Goal: Navigation & Orientation: Find specific page/section

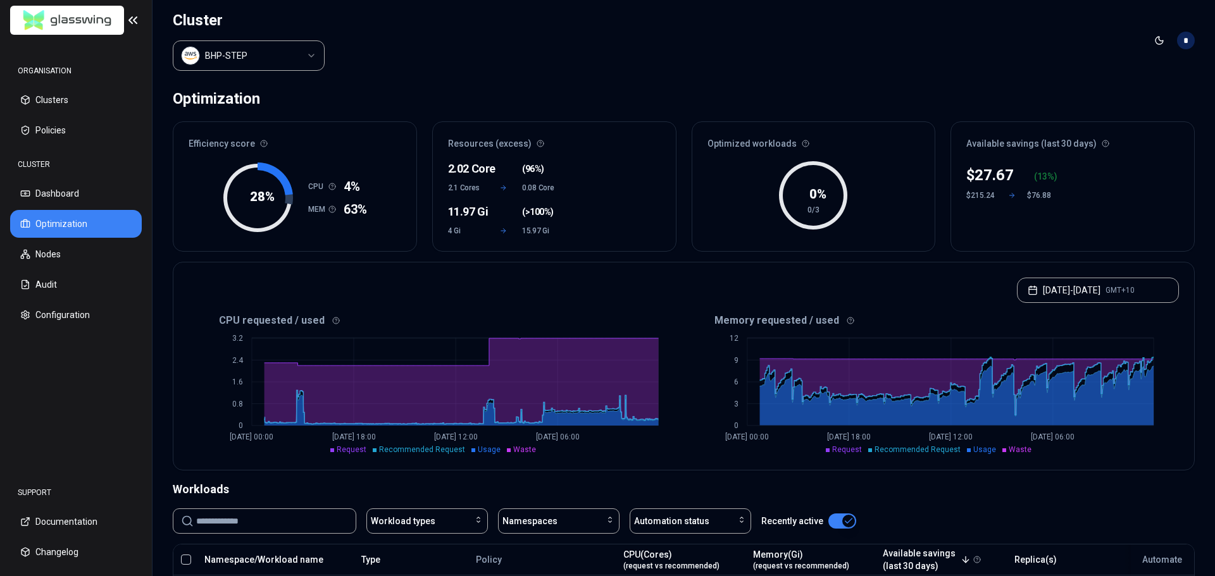
click at [308, 58] on html "ORGANISATION Clusters Policies CLUSTER Dashboard Optimization Nodes Audit Confi…" at bounding box center [607, 288] width 1215 height 576
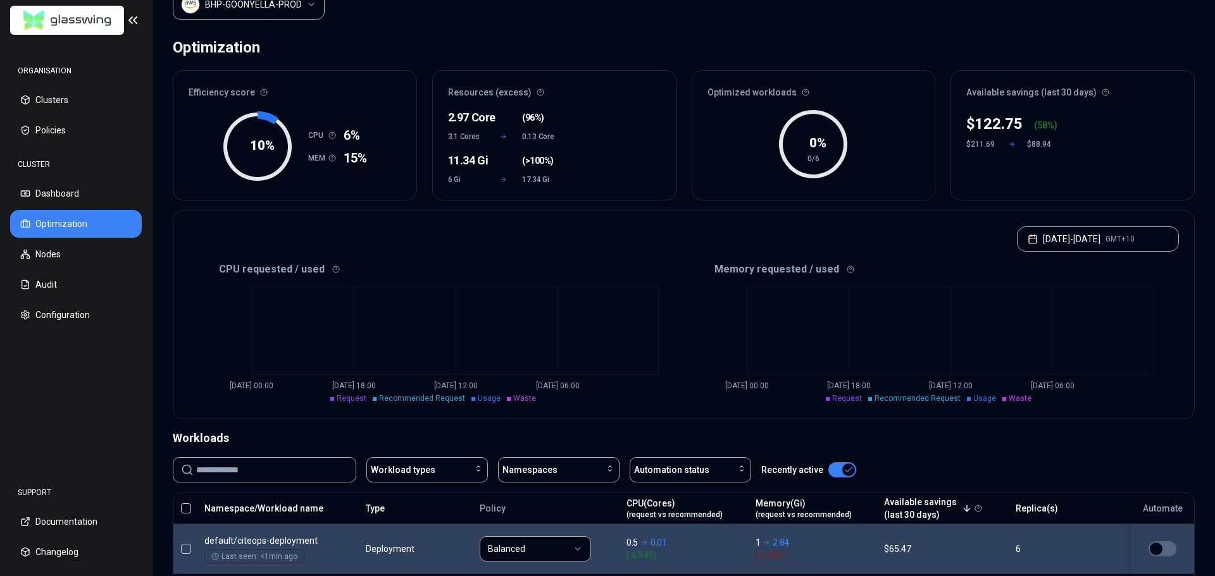
scroll to position [50, 0]
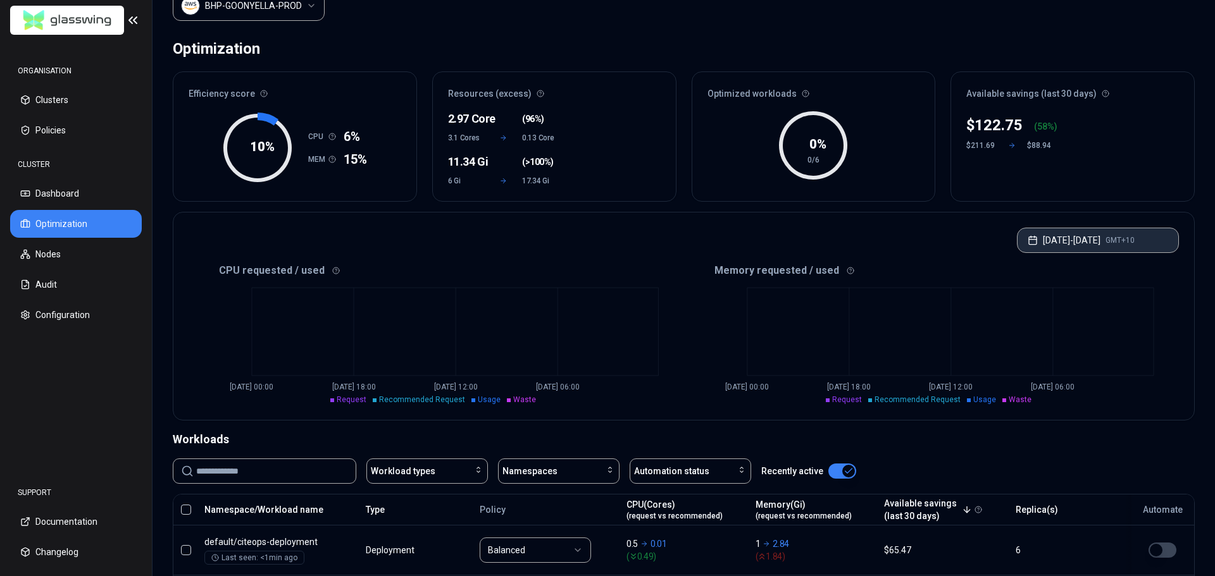
click at [1076, 235] on button "[DATE] - [DATE] GMT+10" at bounding box center [1098, 240] width 162 height 25
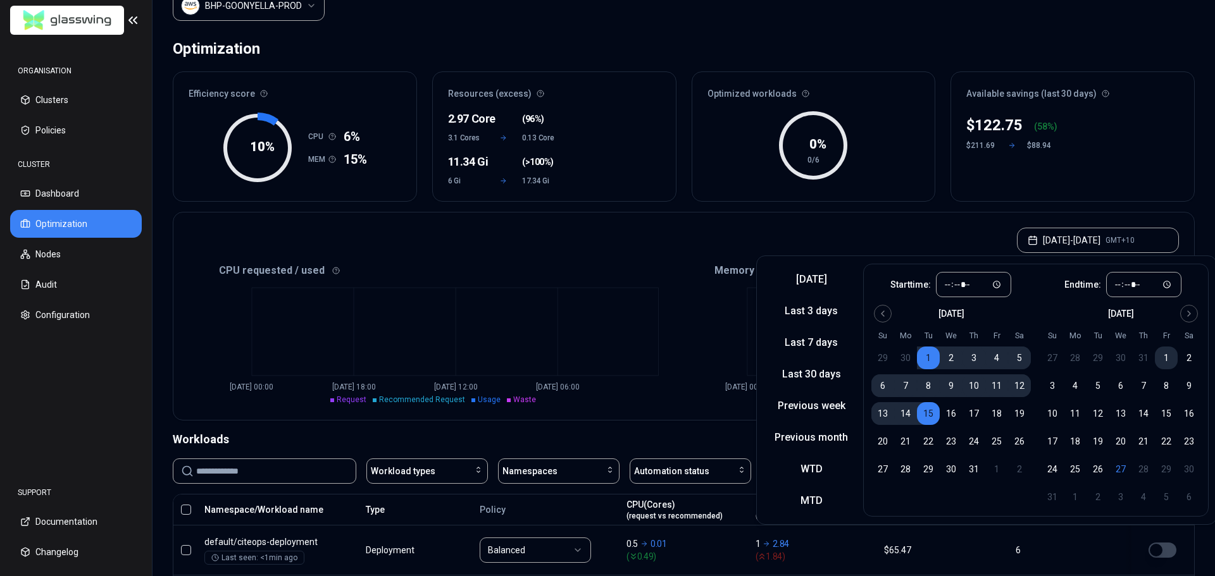
click at [1167, 357] on button "1" at bounding box center [1166, 358] width 23 height 23
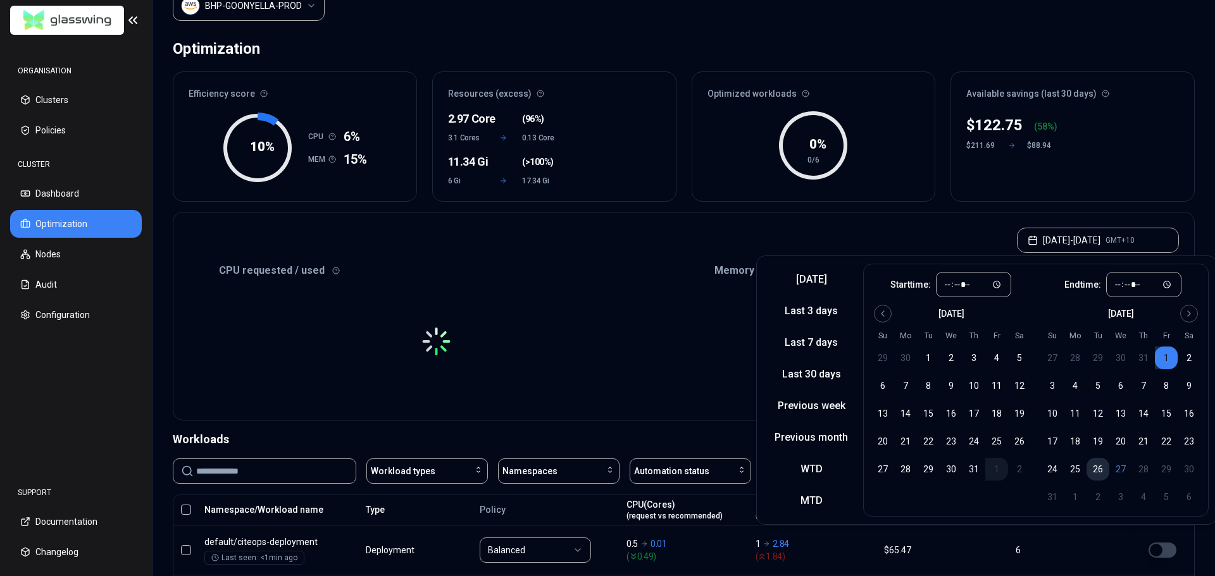
click at [1098, 467] on button "26" at bounding box center [1098, 469] width 23 height 23
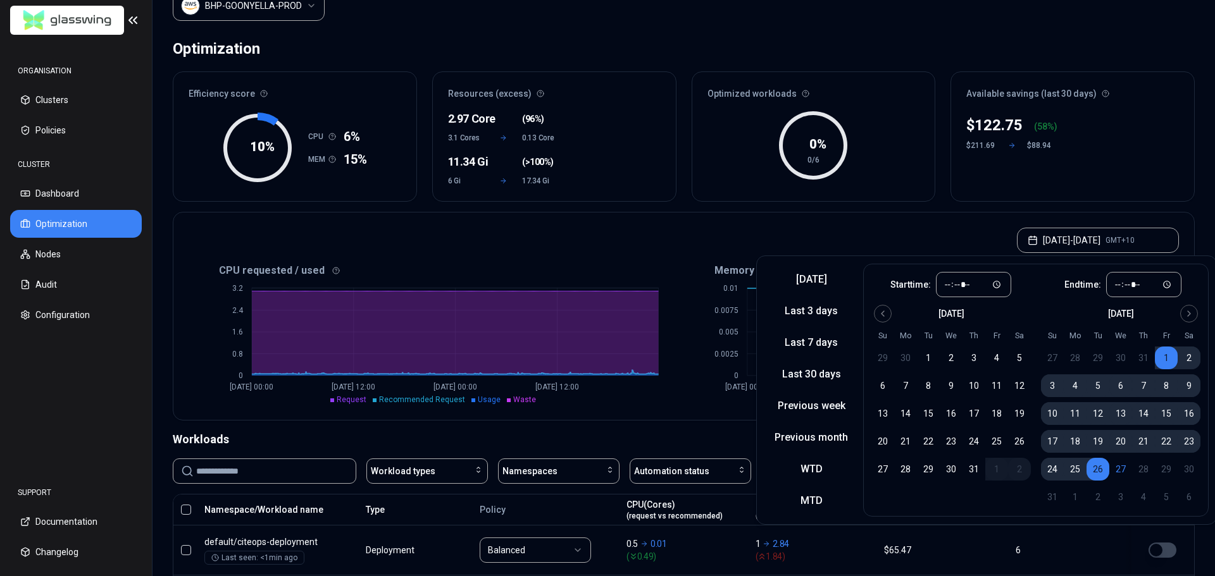
click at [924, 237] on div "[DATE] - [DATE] GMT+10" at bounding box center [683, 237] width 1021 height 48
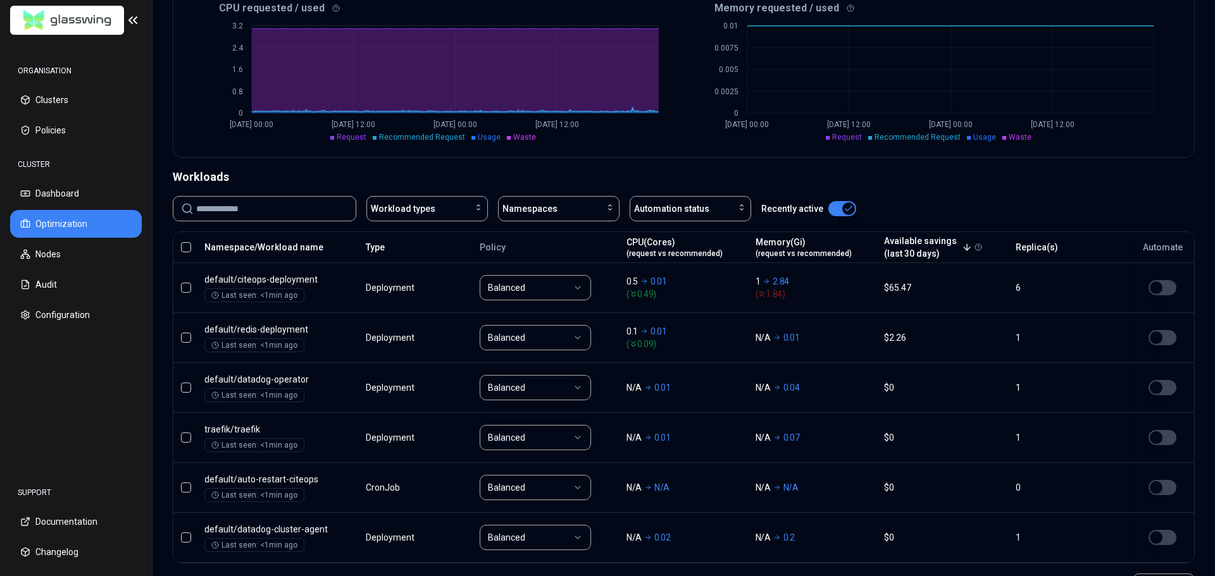
scroll to position [314, 0]
click at [54, 396] on nav "ORGANISATION Clusters Policies CLUSTER Dashboard Optimization Nodes Audit Confi…" at bounding box center [76, 256] width 152 height 430
click at [41, 246] on button "Nodes" at bounding box center [76, 254] width 132 height 28
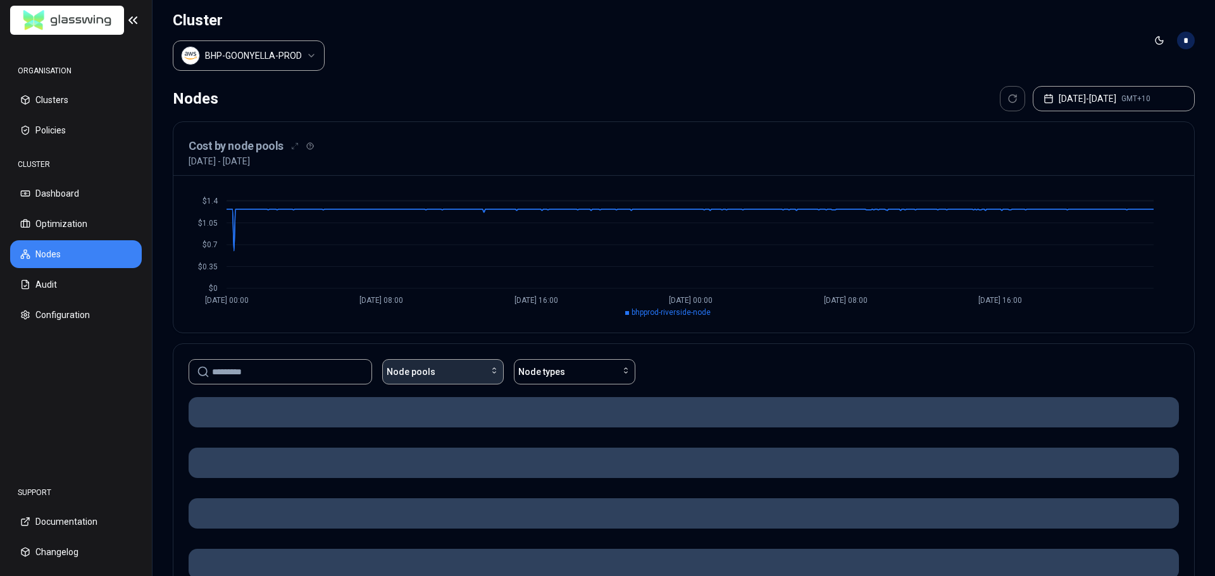
click at [401, 378] on span "Node pools" at bounding box center [411, 372] width 49 height 13
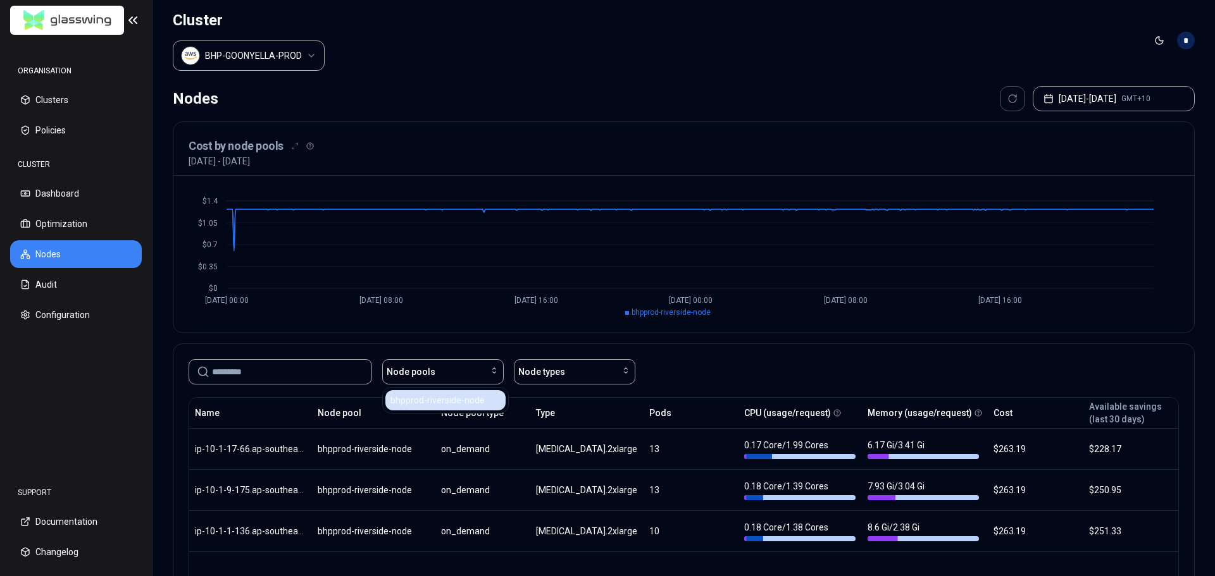
click at [403, 403] on span "bhpprod-riverside-node" at bounding box center [437, 400] width 94 height 13
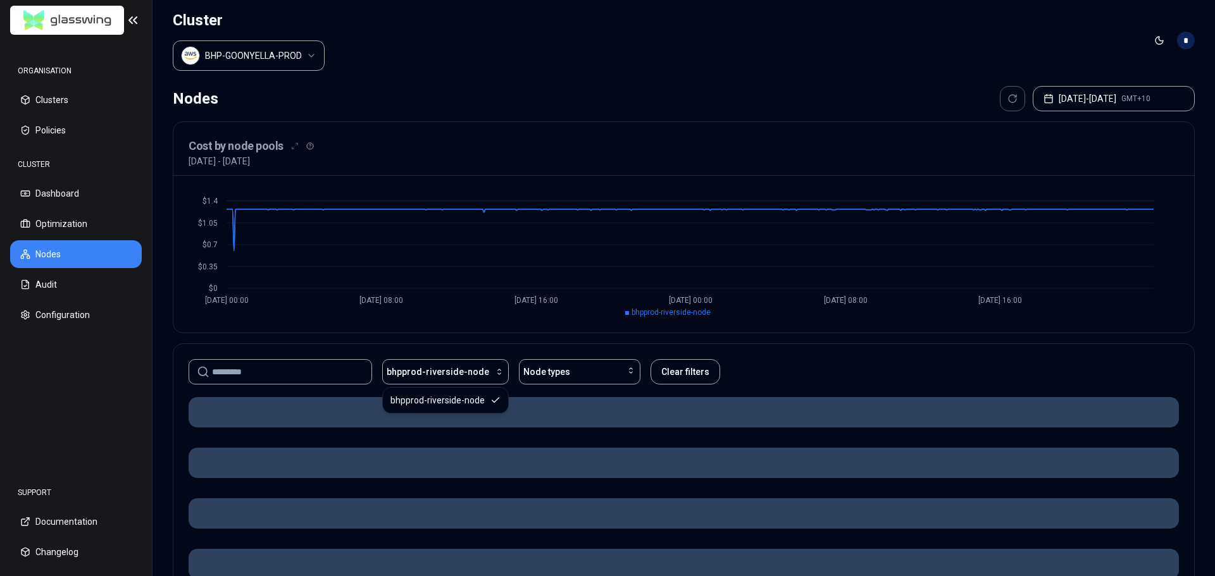
click at [844, 361] on div "bhpprod-riverside-node Node types Clear filters" at bounding box center [684, 371] width 990 height 25
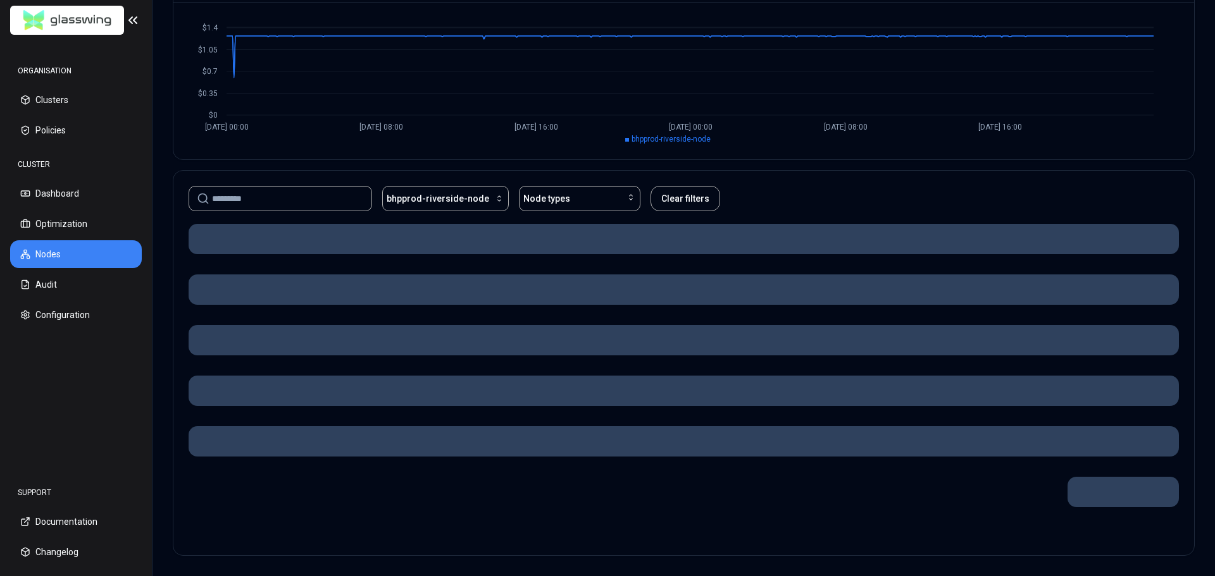
scroll to position [146, 0]
